Goal: Task Accomplishment & Management: Complete application form

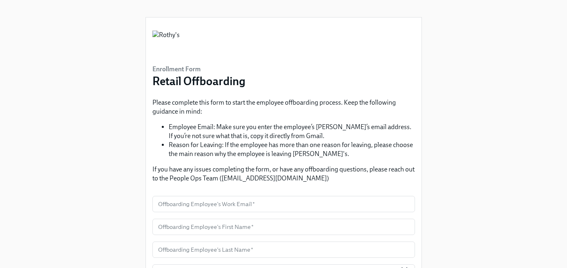
scroll to position [116, 0]
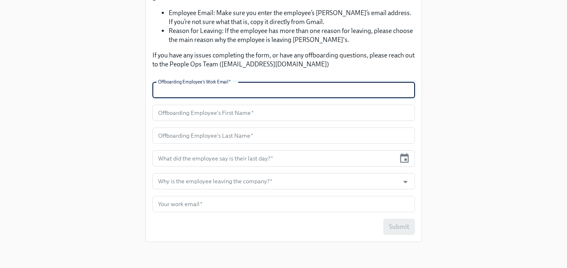
click at [246, 91] on input "text" at bounding box center [284, 90] width 263 height 16
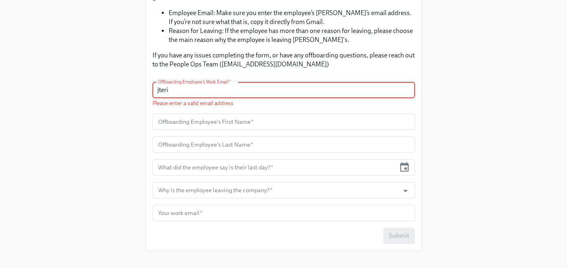
type input "jteri"
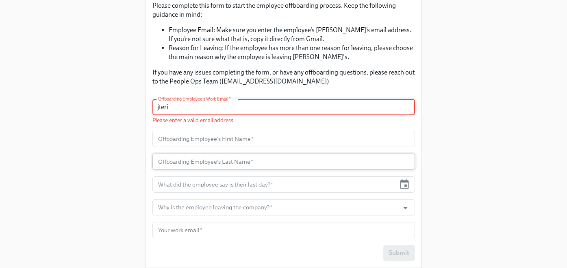
scroll to position [125, 0]
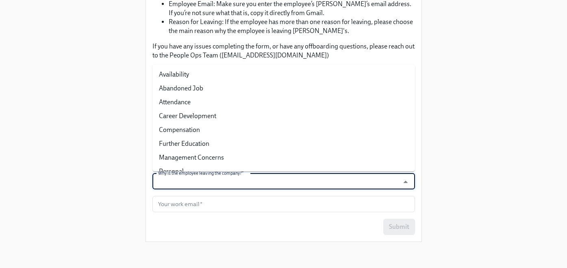
click at [281, 184] on input "Why is the employee leaving the company?   *" at bounding box center [276, 181] width 239 height 16
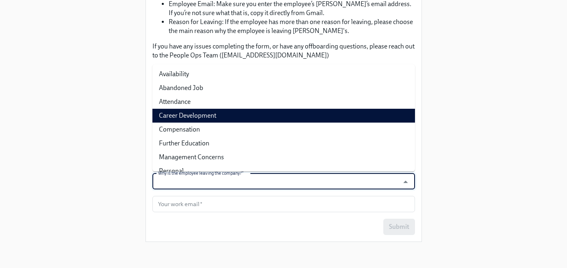
scroll to position [0, 0]
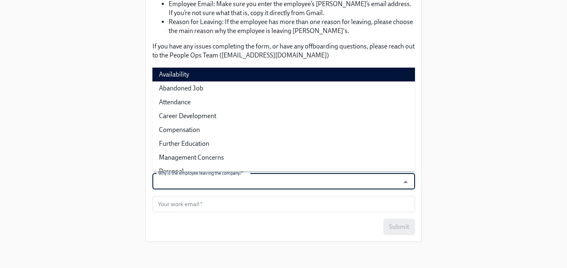
click at [180, 67] on ul "Availability Abandoned Job Attendance Career Development Compensation Further E…" at bounding box center [284, 117] width 263 height 107
click at [180, 74] on li "Availability" at bounding box center [284, 75] width 263 height 14
type input "Availability"
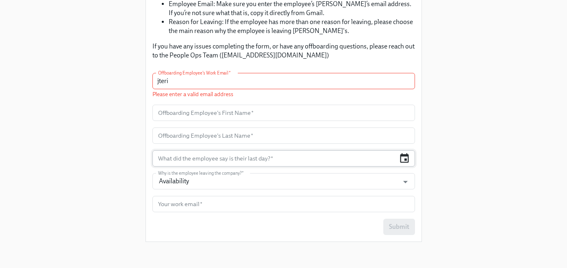
click at [404, 158] on icon "button" at bounding box center [404, 158] width 11 height 11
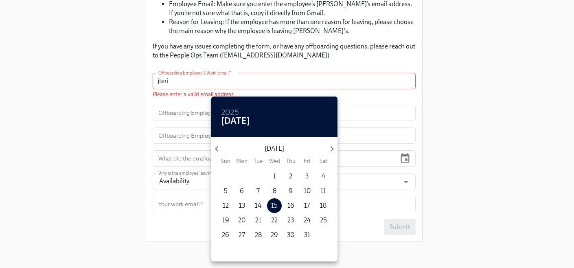
click at [257, 231] on p "28" at bounding box center [258, 234] width 7 height 9
type input "[DATE]"
click at [260, 234] on p "28" at bounding box center [258, 234] width 7 height 9
click at [261, 234] on p "28" at bounding box center [258, 234] width 7 height 9
click at [260, 233] on p "28" at bounding box center [258, 234] width 7 height 9
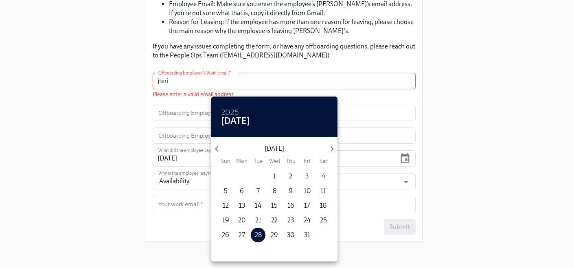
click at [92, 133] on div at bounding box center [287, 134] width 574 height 268
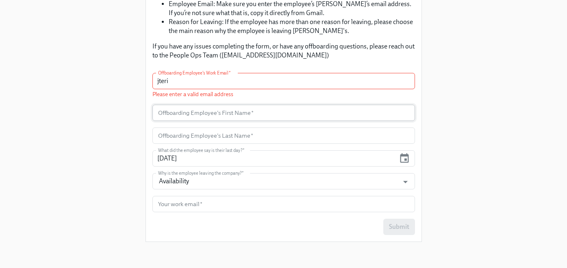
click at [230, 112] on input "text" at bounding box center [284, 113] width 263 height 16
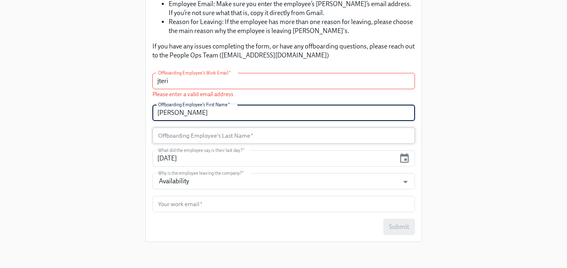
type input "[PERSON_NAME]"
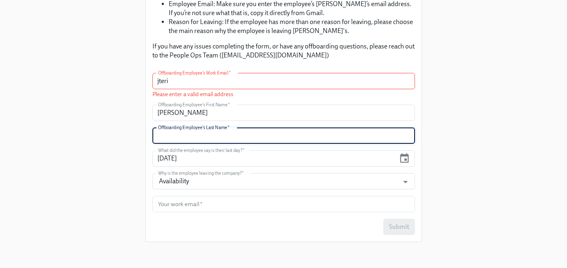
click at [229, 132] on input "text" at bounding box center [284, 135] width 263 height 16
type input "Terianto"
click at [233, 84] on input "jteri" at bounding box center [284, 81] width 263 height 16
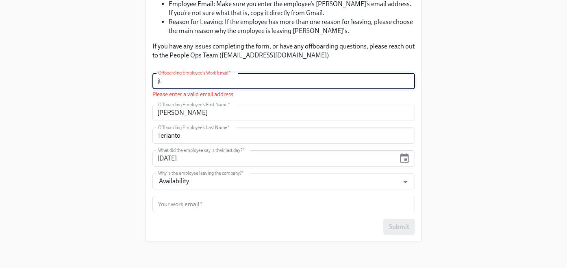
type input "j"
paste input "[EMAIL_ADDRESS][DOMAIN_NAME]"
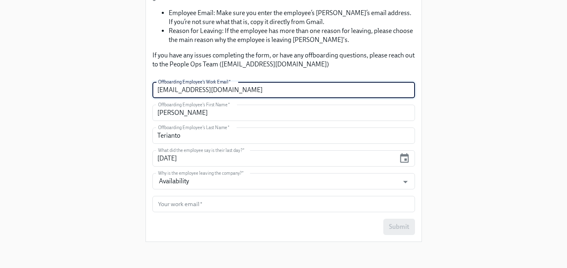
type input "[EMAIL_ADDRESS][DOMAIN_NAME]"
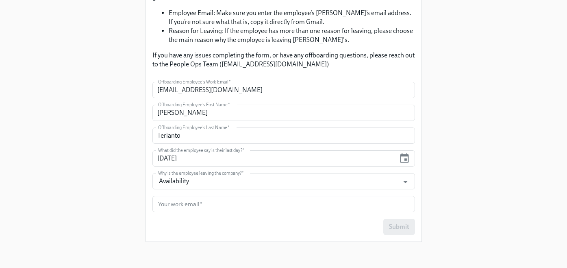
click at [445, 144] on div "Enrollment Form Retail Offboarding Please complete this form to start the emplo…" at bounding box center [283, 66] width 541 height 364
click at [323, 200] on input "text" at bounding box center [284, 204] width 263 height 16
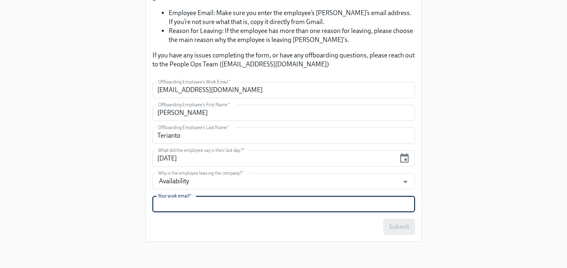
type input "[EMAIL_ADDRESS][DOMAIN_NAME]"
click at [485, 159] on div "Enrollment Form Retail Offboarding Please complete this form to start the emplo…" at bounding box center [283, 66] width 541 height 364
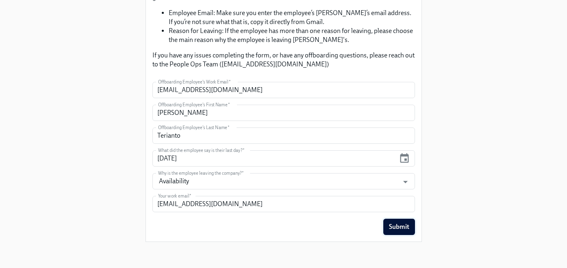
click at [398, 227] on span "Submit" at bounding box center [399, 227] width 20 height 8
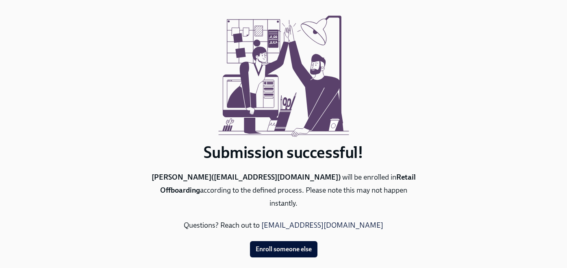
scroll to position [37, 0]
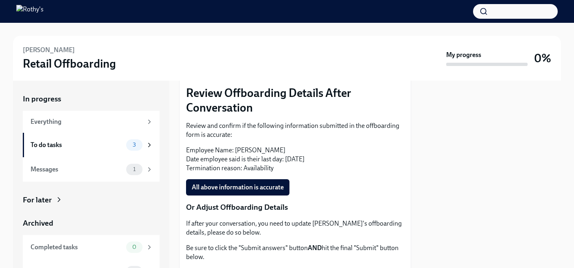
scroll to position [249, 0]
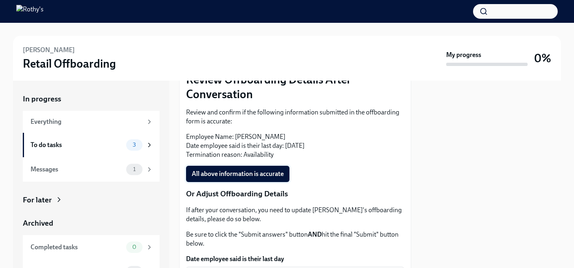
click at [226, 174] on span "All above information is accurate" at bounding box center [238, 174] width 92 height 8
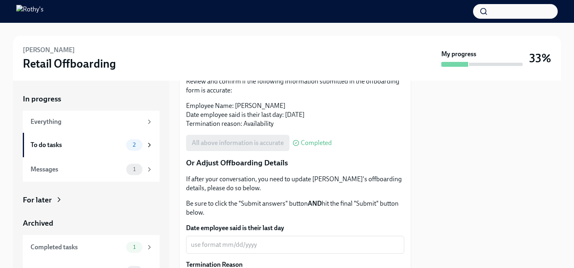
scroll to position [406, 0]
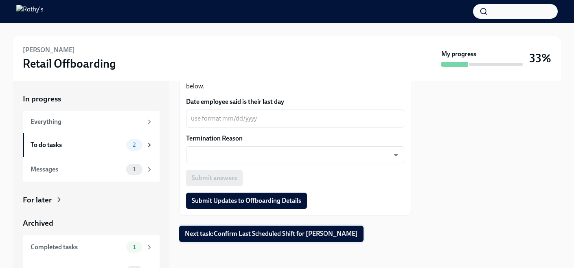
click at [253, 236] on span "Next task : Confirm Last Scheduled Shift for Jasmine Terianto" at bounding box center [271, 233] width 173 height 8
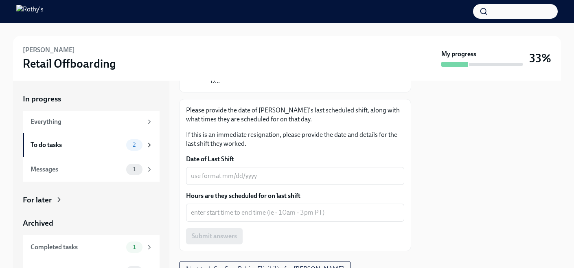
scroll to position [125, 0]
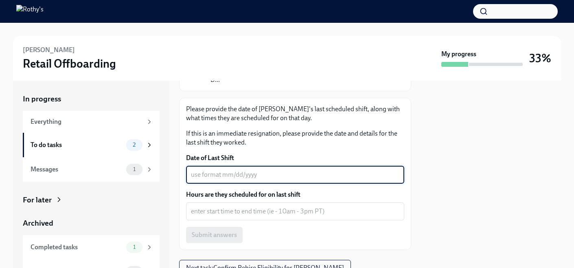
click at [244, 175] on textarea "Date of Last Shift" at bounding box center [295, 175] width 208 height 10
click at [364, 177] on textarea "Date of Last Shift" at bounding box center [295, 175] width 208 height 10
click at [240, 177] on textarea "Date of Last Shift" at bounding box center [295, 175] width 208 height 10
type textarea "1"
type textarea "[DATE]"
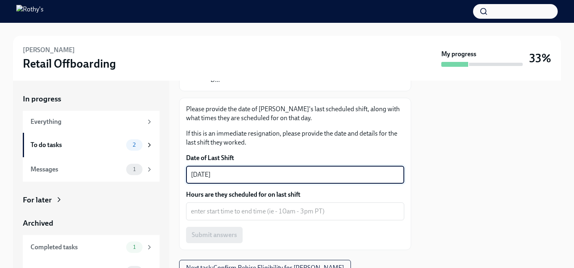
click at [543, 183] on div at bounding box center [491, 174] width 140 height 187
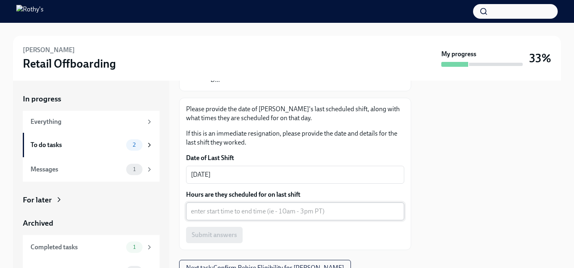
click at [222, 210] on textarea "Hours are they scheduled for on last shift" at bounding box center [295, 211] width 208 height 10
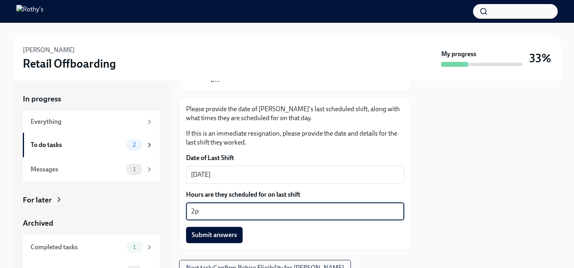
type textarea "2"
type textarea "2pm-6pm"
click at [496, 197] on div at bounding box center [491, 174] width 140 height 187
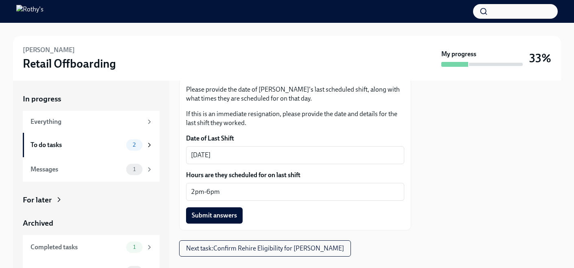
scroll to position [159, 0]
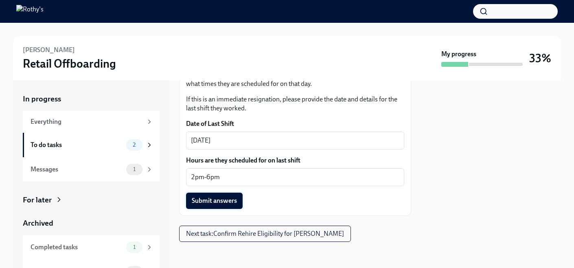
click at [210, 201] on span "Submit answers" at bounding box center [214, 200] width 45 height 8
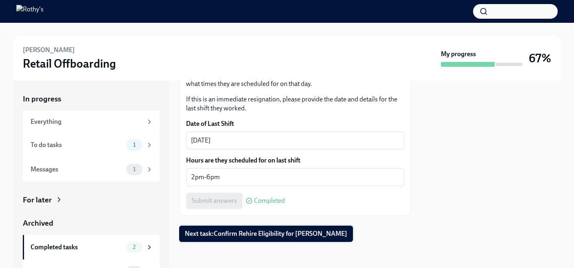
click at [242, 236] on span "Next task : Confirm Rehire Eligibility for Jasmine Terianto" at bounding box center [266, 233] width 162 height 8
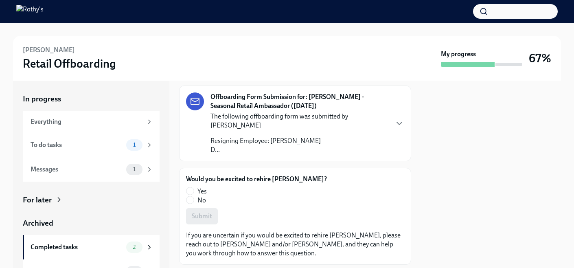
scroll to position [78, 0]
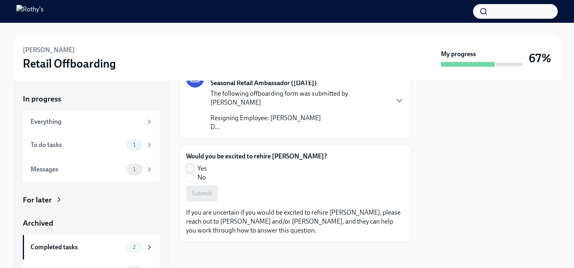
click at [189, 167] on input "Yes" at bounding box center [189, 167] width 7 height 7
radio input "true"
click at [205, 193] on span "Submit" at bounding box center [202, 193] width 20 height 8
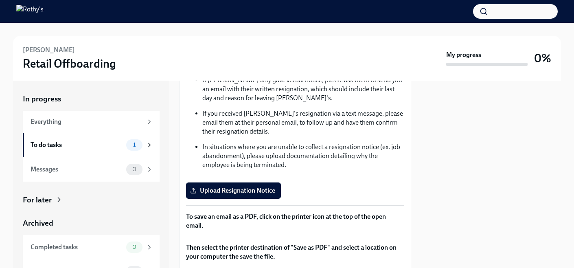
scroll to position [168, 0]
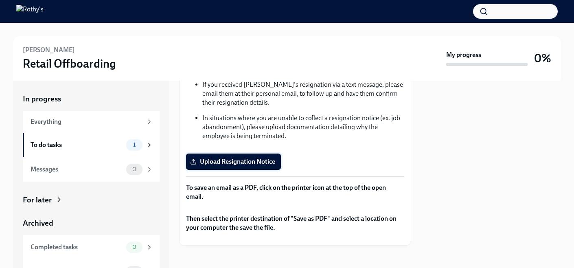
click at [247, 164] on span "Upload Resignation Notice" at bounding box center [233, 161] width 83 height 8
click at [0, 0] on input "Upload Resignation Notice" at bounding box center [0, 0] width 0 height 0
click at [234, 164] on span "Upload Resignation Notice" at bounding box center [233, 161] width 83 height 8
click at [0, 0] on input "Upload Resignation Notice" at bounding box center [0, 0] width 0 height 0
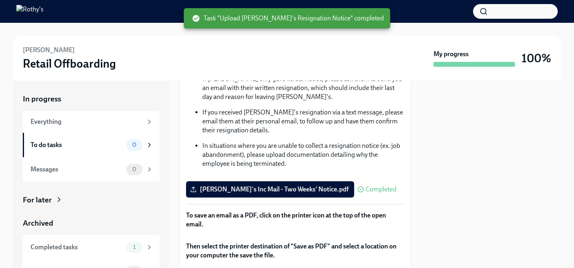
scroll to position [321, 0]
